Goal: Ask a question

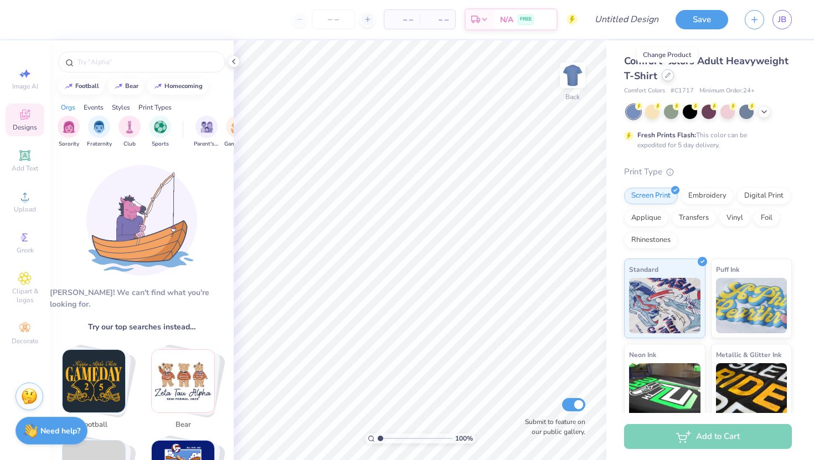
click at [666, 77] on icon at bounding box center [668, 75] width 4 height 4
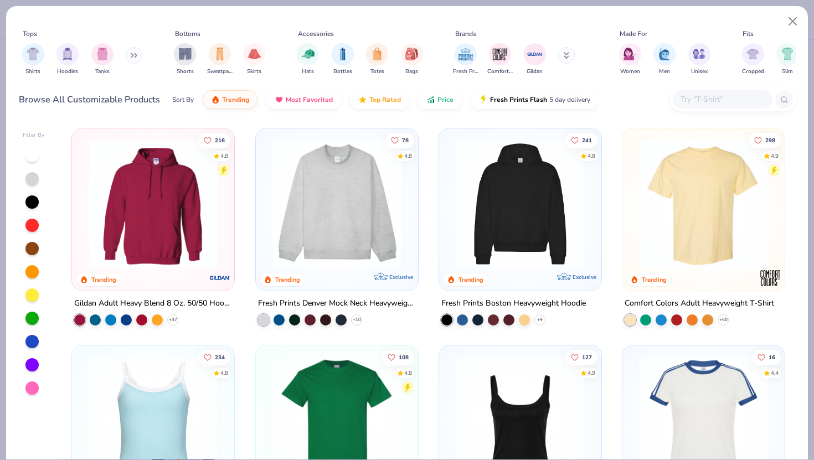
click at [692, 106] on div at bounding box center [723, 99] width 100 height 18
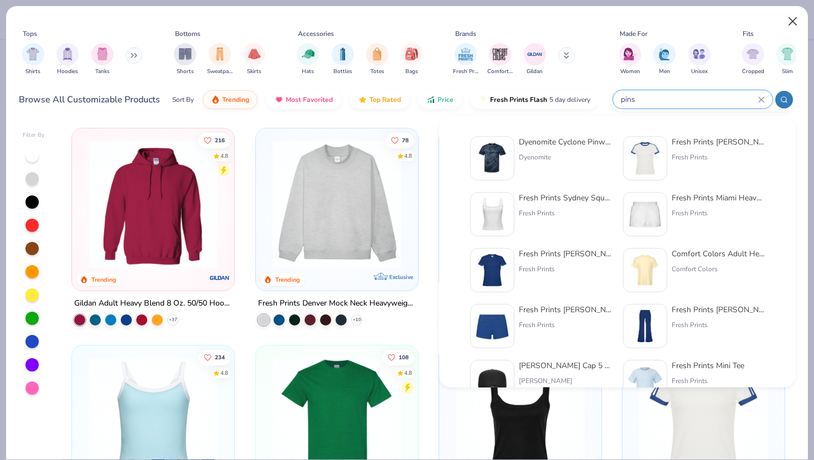
type input "pins"
click at [792, 23] on button "Close" at bounding box center [793, 21] width 21 height 21
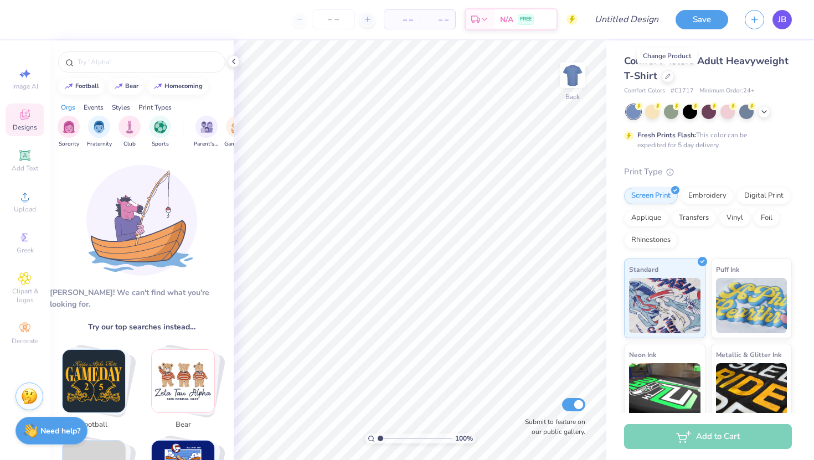
click at [776, 23] on link "JB" at bounding box center [782, 19] width 19 height 19
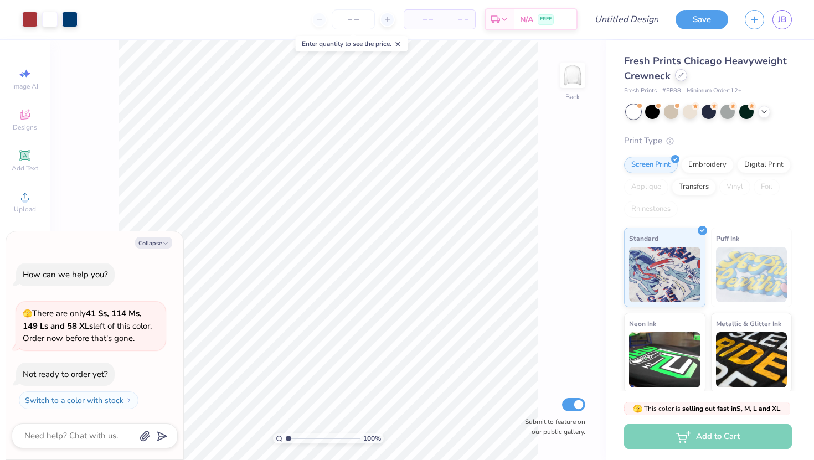
click at [681, 78] on icon at bounding box center [682, 76] width 6 height 6
type textarea "x"
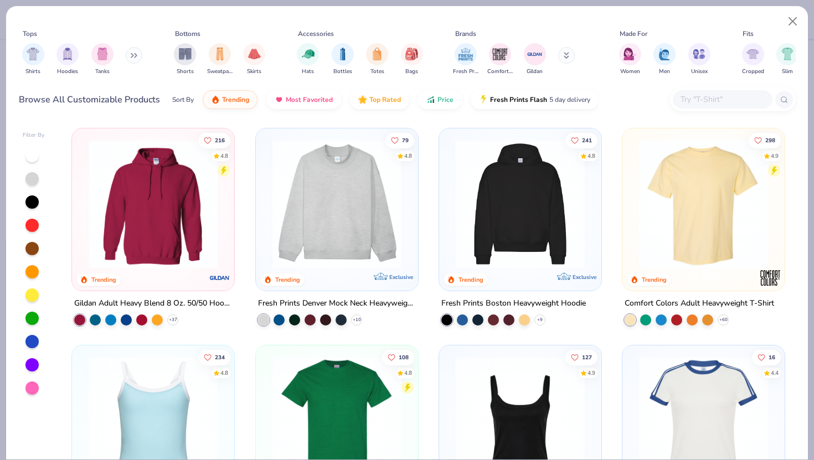
click at [715, 92] on div at bounding box center [723, 99] width 100 height 18
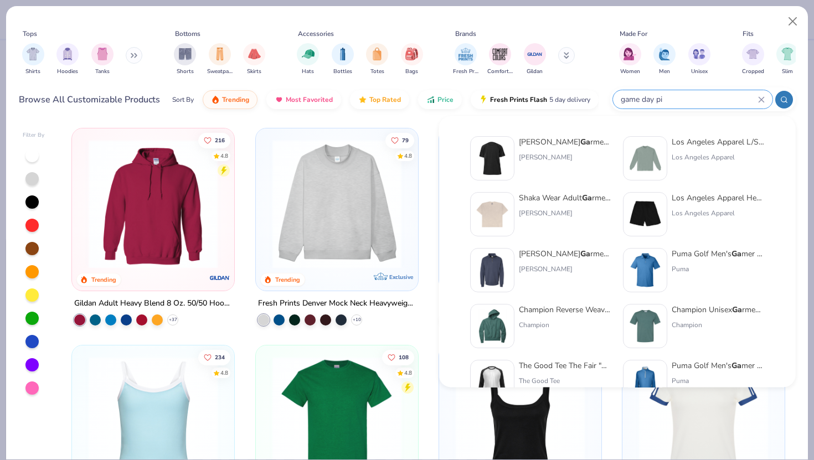
type input "game day pin"
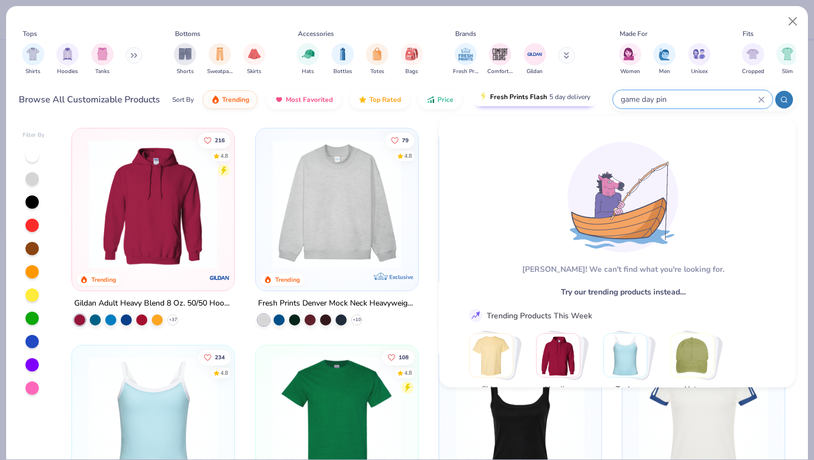
drag, startPoint x: 657, startPoint y: 101, endPoint x: 596, endPoint y: 100, distance: 60.9
click at [595, 102] on div "Browse All Customizable Products Sort By Trending Most Favorited Top Rated Pric…" at bounding box center [407, 99] width 777 height 31
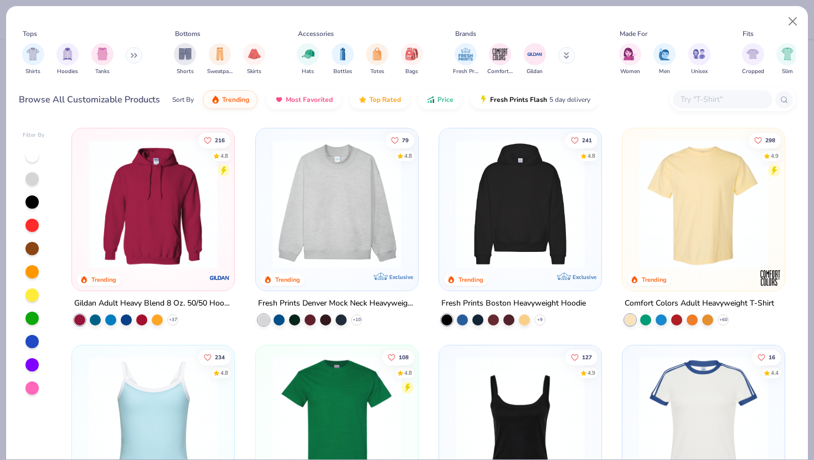
click at [688, 105] on input "text" at bounding box center [722, 99] width 85 height 13
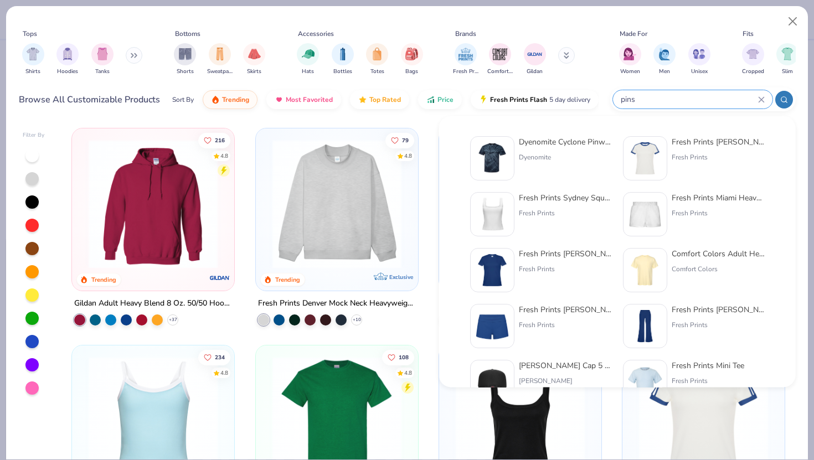
type input "pins"
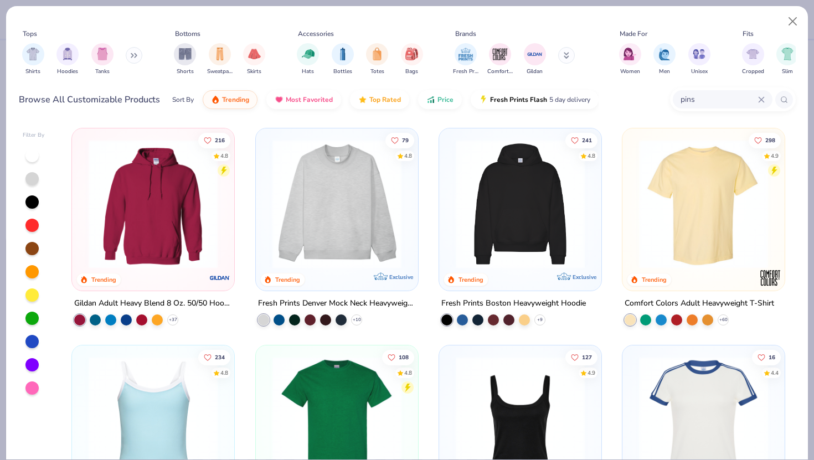
click at [130, 111] on div "Browse All Customizable Products Sort By Trending Most Favorited Top Rated Pric…" at bounding box center [309, 99] width 581 height 31
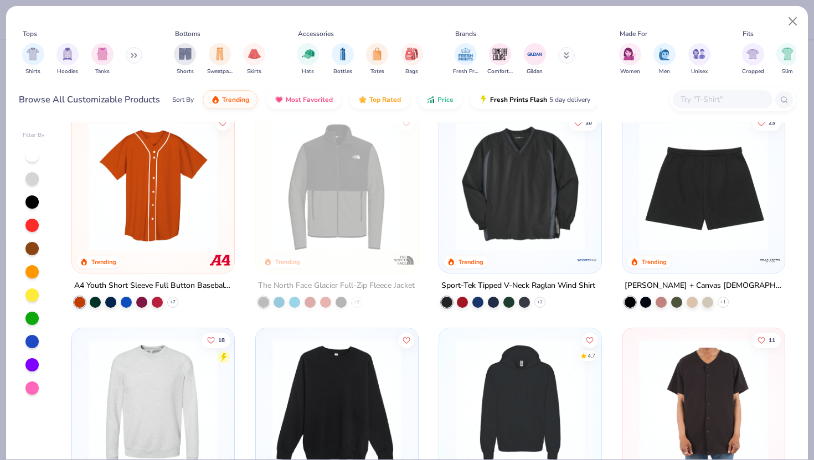
scroll to position [3764, 0]
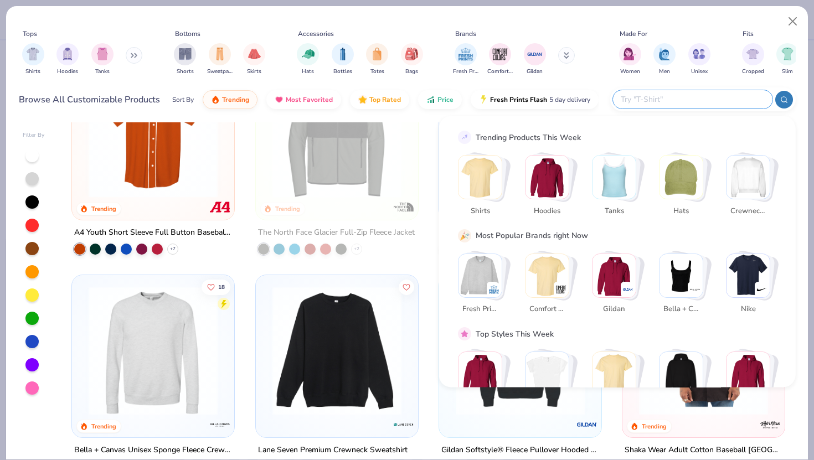
click at [719, 101] on input "text" at bounding box center [692, 99] width 145 height 13
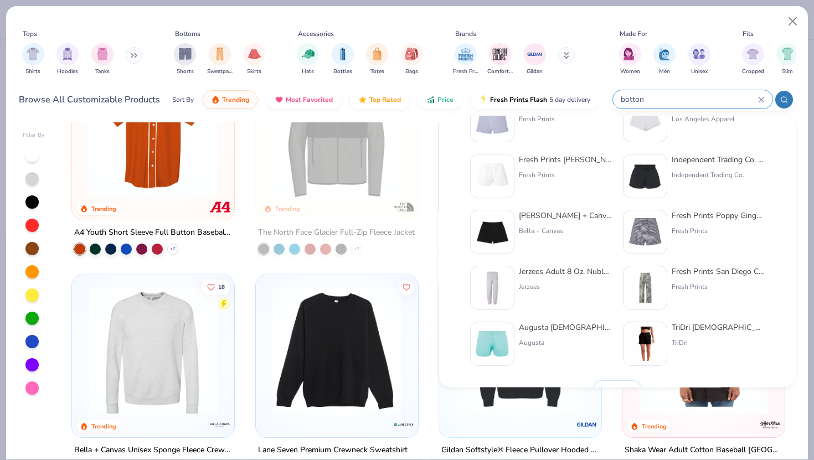
scroll to position [455, 0]
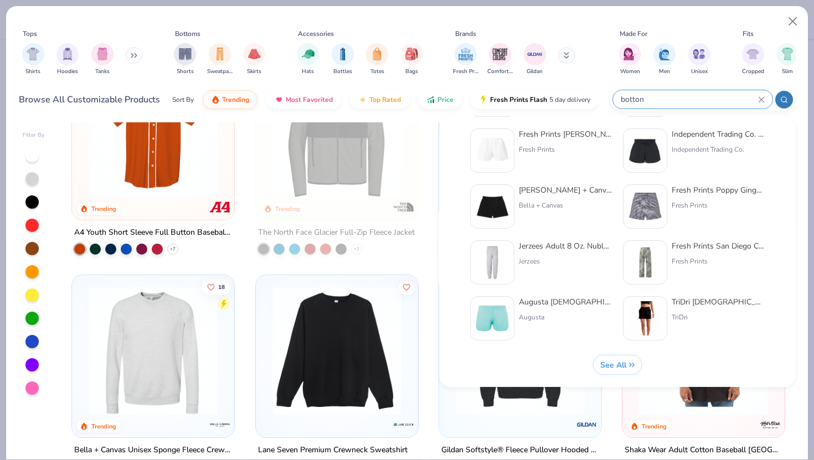
type input "botton"
click at [625, 365] on span "See All" at bounding box center [613, 365] width 26 height 11
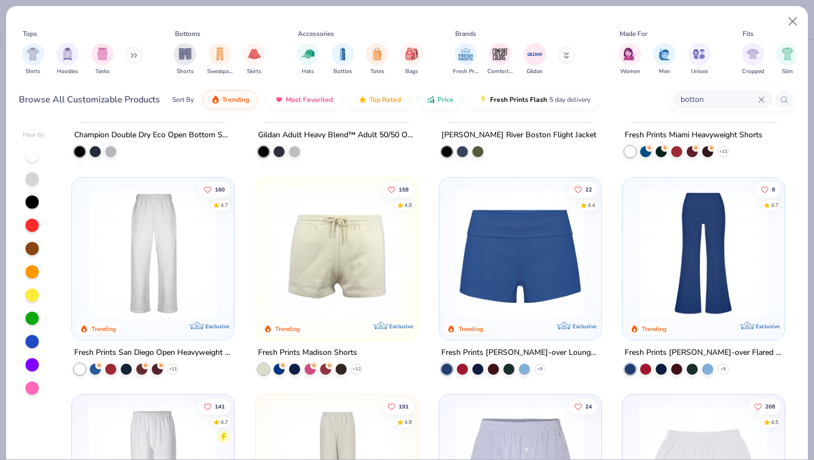
scroll to position [0, 0]
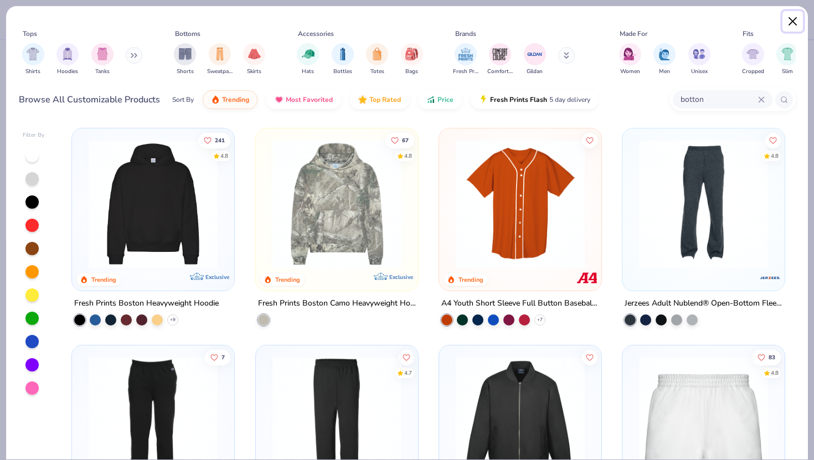
click at [797, 21] on button "Close" at bounding box center [793, 21] width 21 height 21
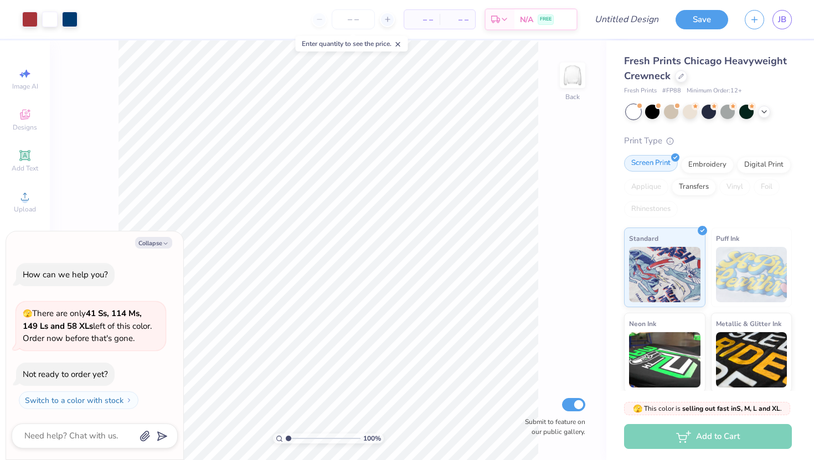
click at [658, 167] on div "Screen Print" at bounding box center [651, 163] width 54 height 17
type textarea "x"
click at [105, 435] on textarea at bounding box center [79, 436] width 112 height 15
type textarea "h"
type textarea "x"
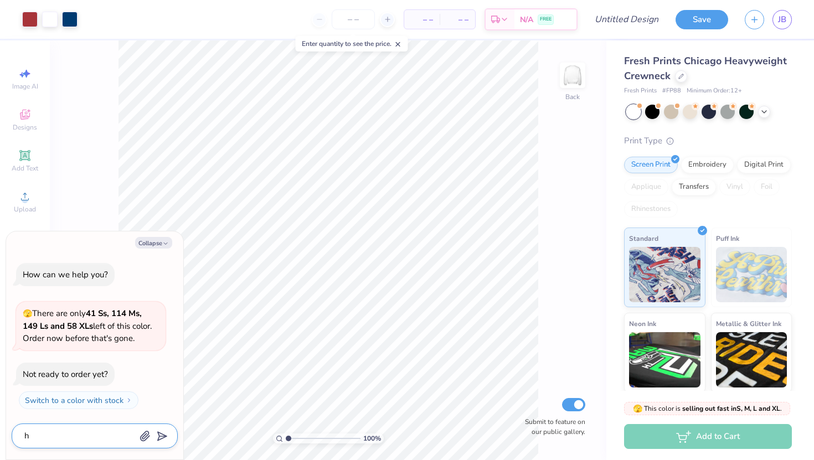
type textarea "ho"
type textarea "x"
type textarea "how"
type textarea "x"
type textarea "how"
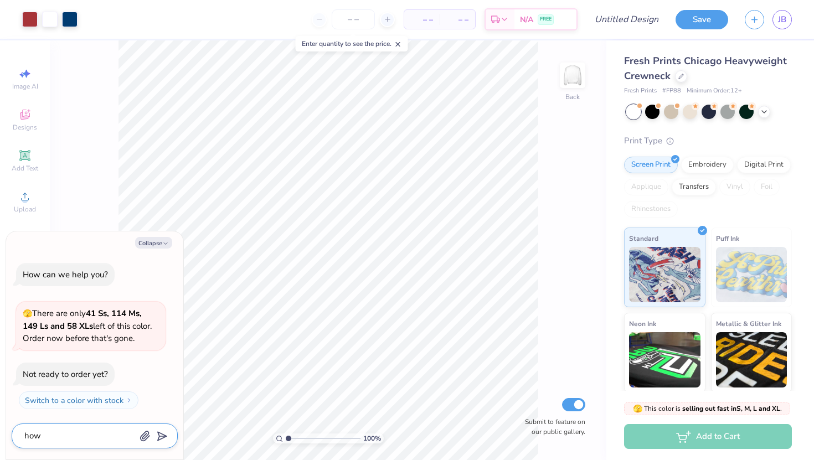
type textarea "x"
type textarea "how d"
type textarea "x"
type textarea "how do"
type textarea "x"
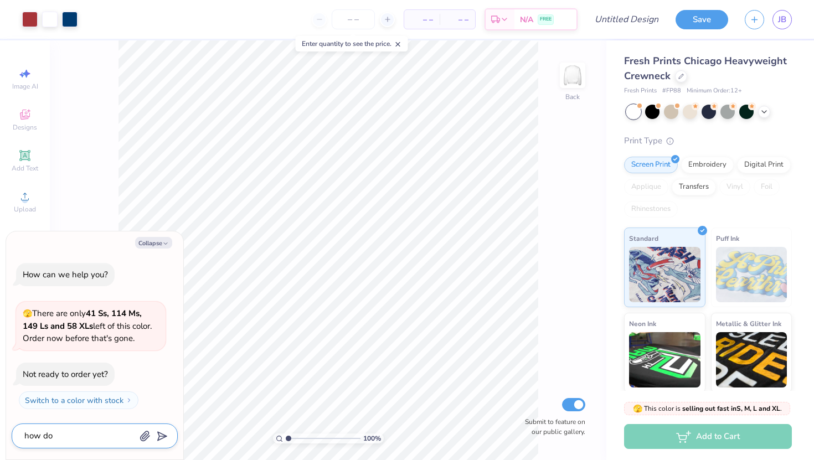
type textarea "how do"
type textarea "x"
type textarea "how do i"
type textarea "x"
type textarea "how do i"
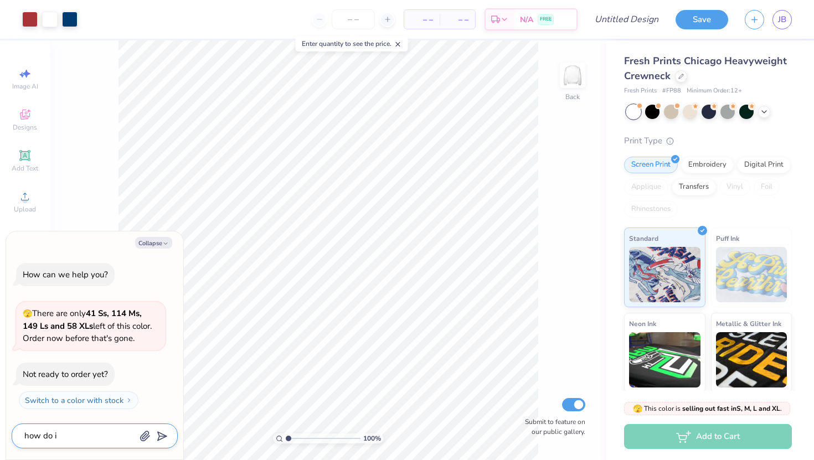
type textarea "x"
type textarea "how do i p"
type textarea "x"
type textarea "how do i pu"
type textarea "x"
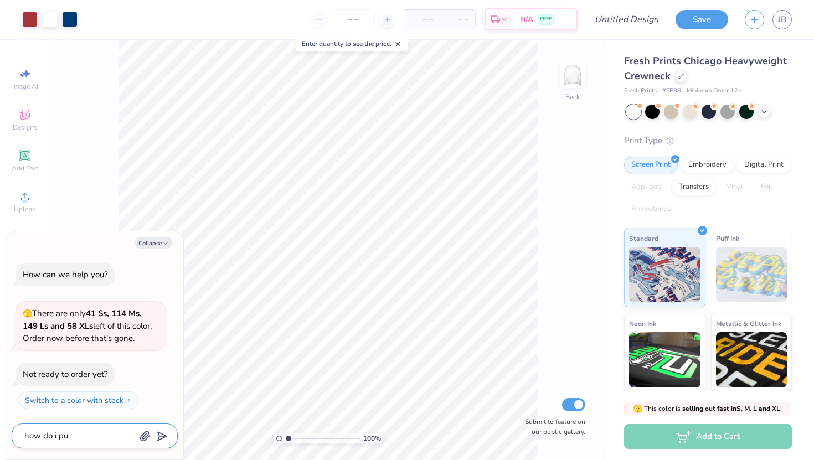
type textarea "how do i put"
type textarea "x"
type textarea "how do i put"
type textarea "x"
type textarea "how do i put i"
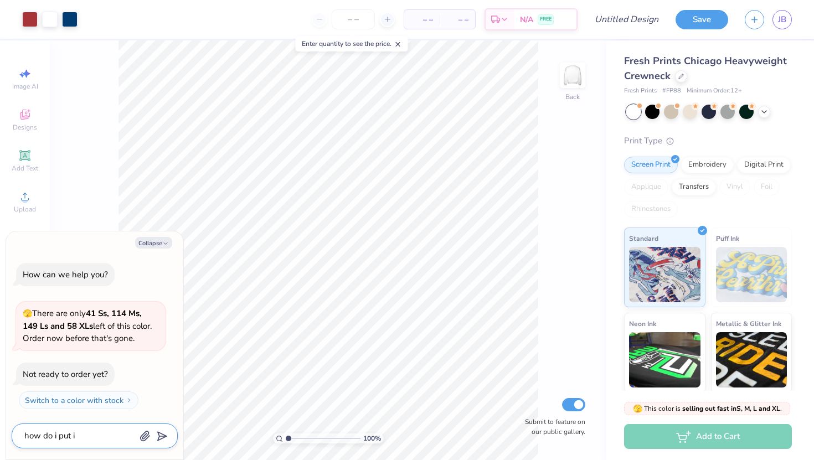
type textarea "x"
type textarea "how do i put it"
type textarea "x"
type textarea "how do i put it"
type textarea "x"
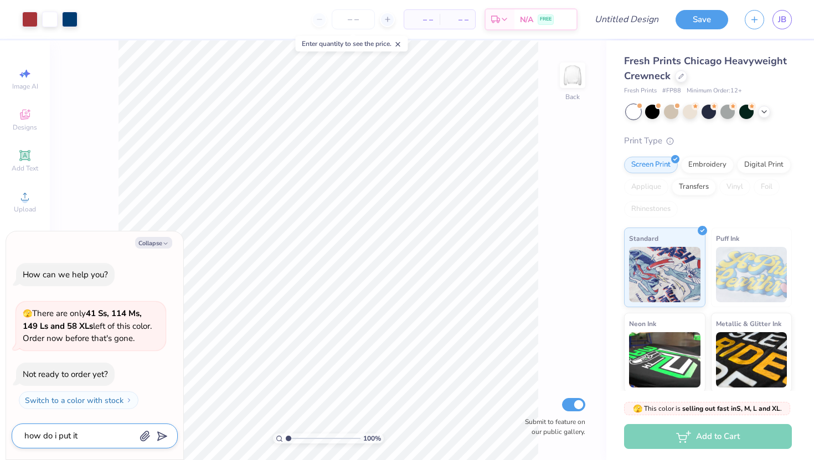
type textarea "how do i put it o"
type textarea "x"
type textarea "how do i put it on"
type textarea "x"
type textarea "how do i put it on"
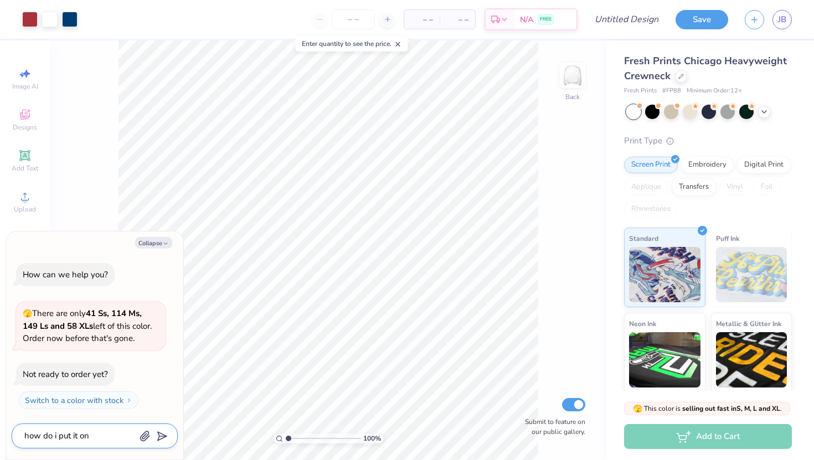
type textarea "x"
type textarea "how do i put it on a"
type textarea "x"
type textarea "how do i put it on a"
type textarea "x"
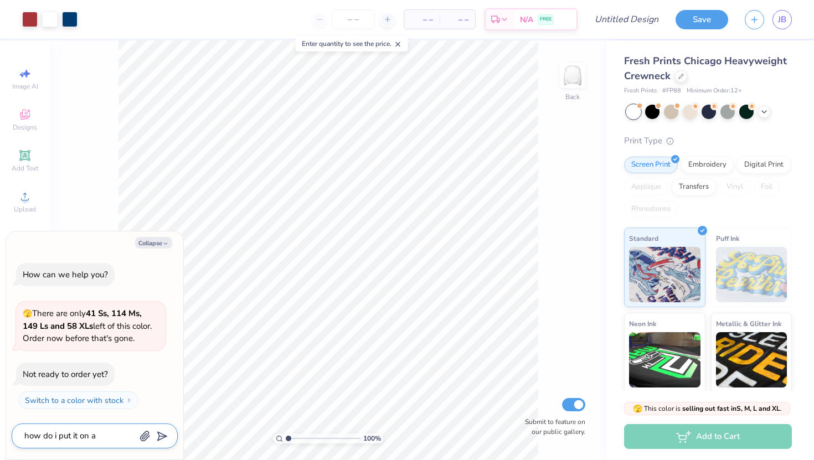
type textarea "how do i put it on a p"
type textarea "x"
type textarea "how do i put it on a pi"
type textarea "x"
type textarea "how do i put it on a pic"
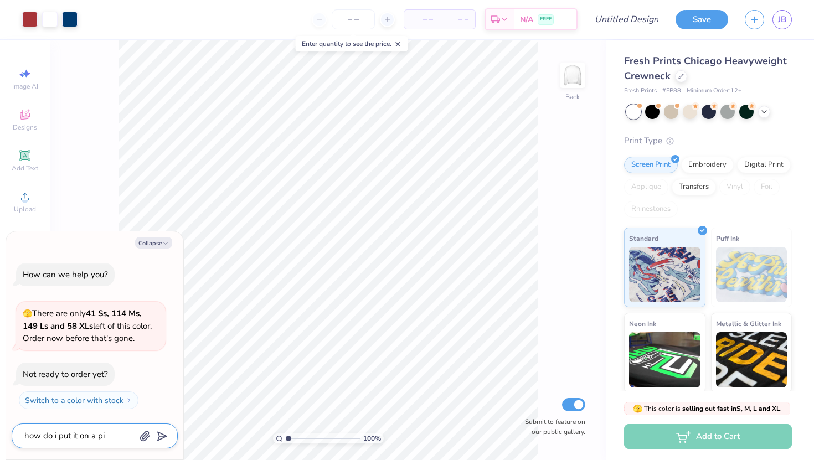
type textarea "x"
type textarea "how do i put it on a pi"
type textarea "x"
type textarea "how do i put it on a pin"
type textarea "x"
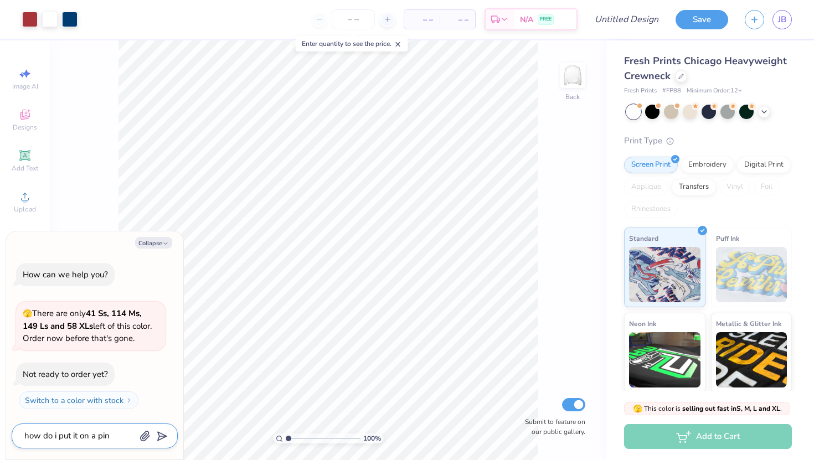
type textarea "how do i put it on a pin"
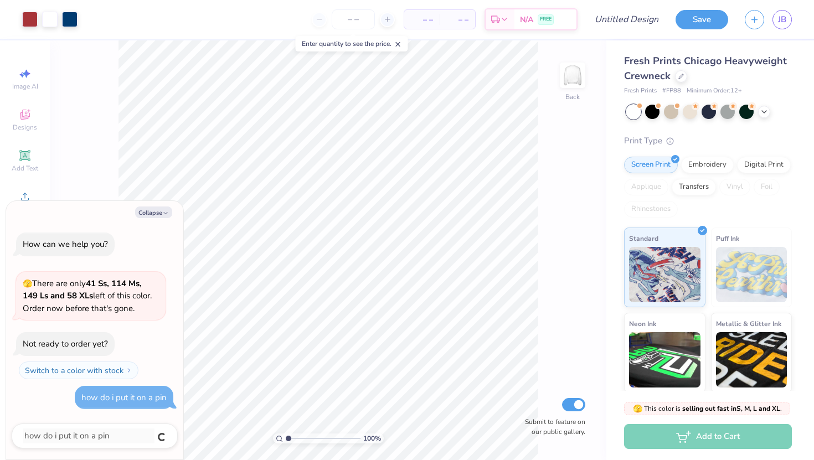
type textarea "x"
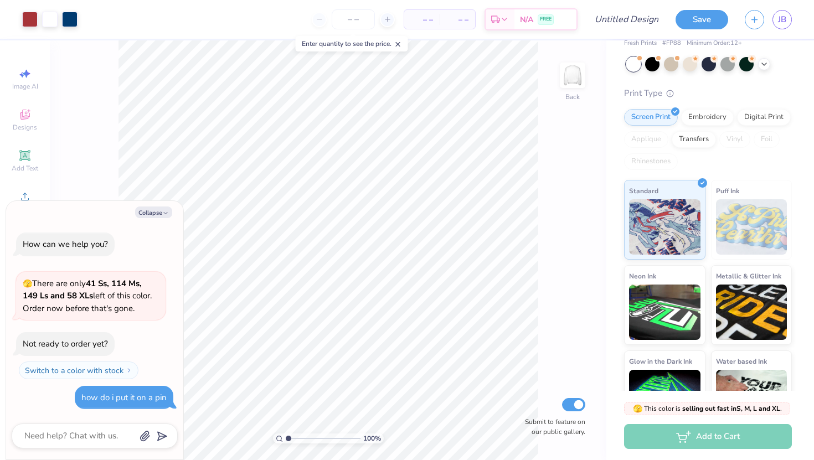
scroll to position [47, 0]
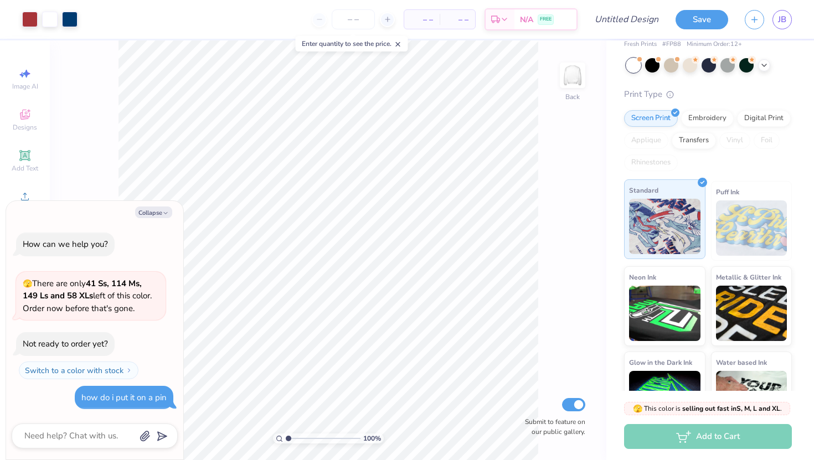
click at [691, 212] on img at bounding box center [664, 226] width 71 height 55
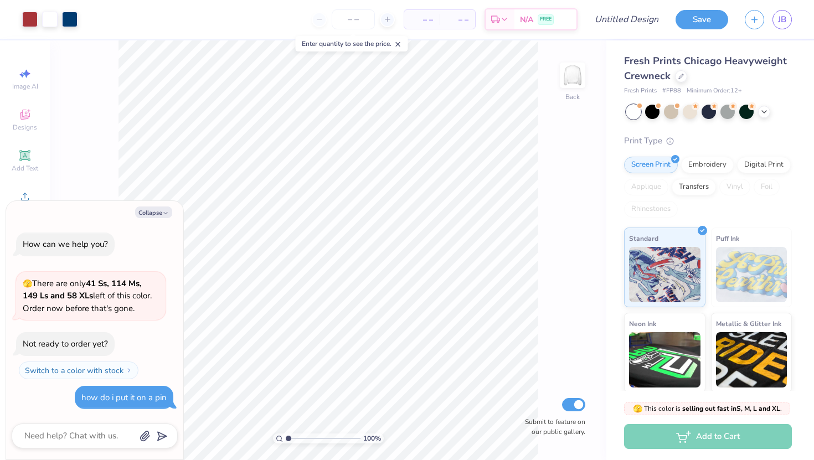
type textarea "x"
